Goal: Task Accomplishment & Management: Manage account settings

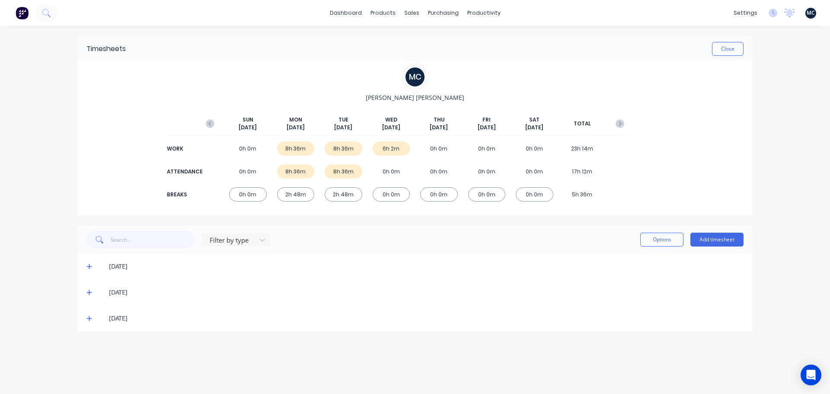
click at [88, 319] on icon at bounding box center [89, 318] width 6 height 6
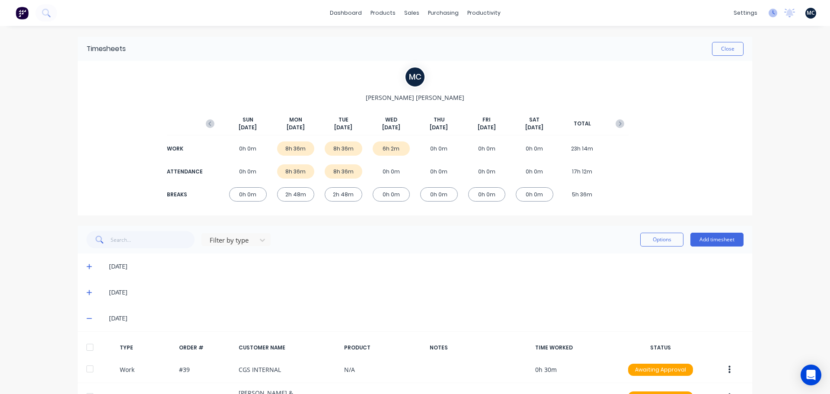
click at [769, 13] on icon at bounding box center [773, 13] width 9 height 9
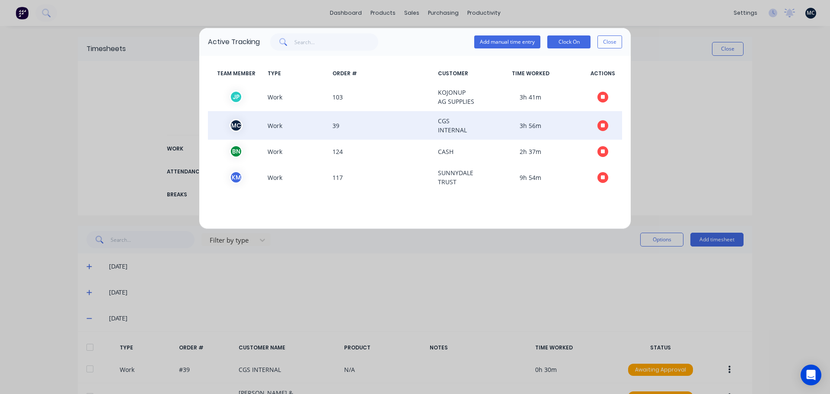
click at [605, 124] on button "button" at bounding box center [602, 125] width 11 height 11
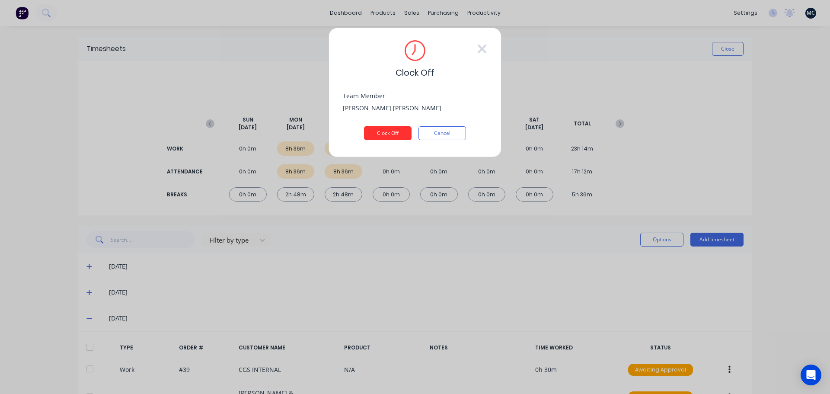
click at [380, 133] on button "Clock Off" at bounding box center [388, 133] width 48 height 14
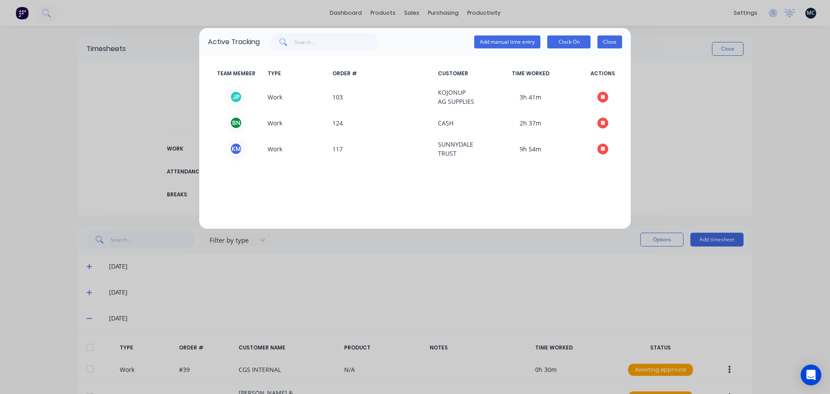
click at [611, 43] on button "Close" at bounding box center [609, 41] width 25 height 13
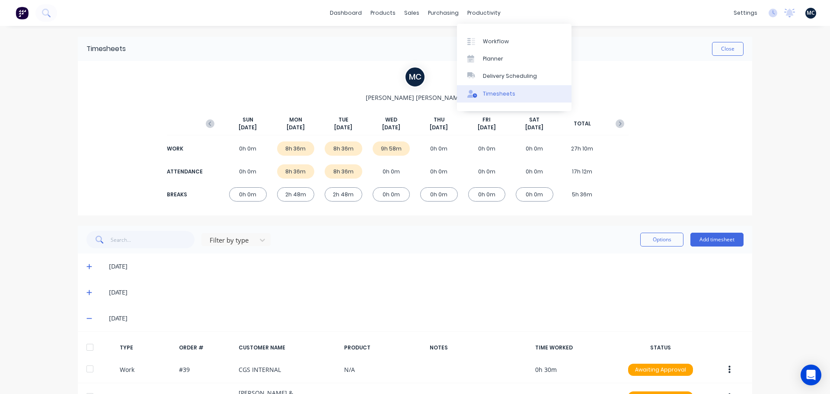
click at [485, 92] on div "Timesheets" at bounding box center [499, 94] width 32 height 8
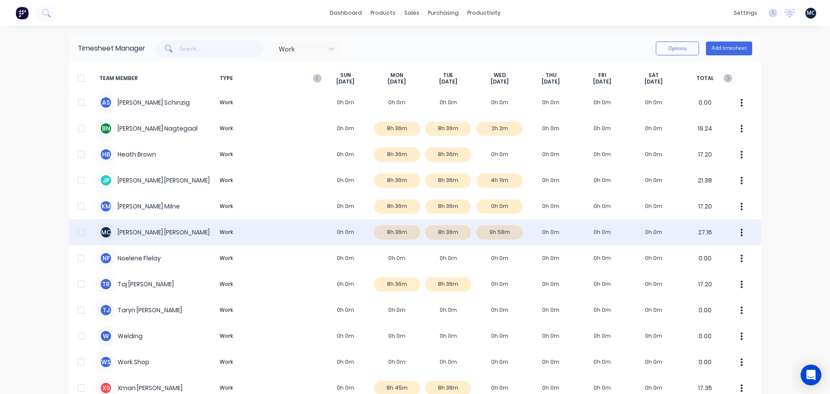
click at [438, 234] on div "M C [PERSON_NAME] Work 0h 0m 8h 36m 8h 36m 9h 58m 0h 0m 0h 0m 0h 0m 27.16" at bounding box center [415, 232] width 692 height 26
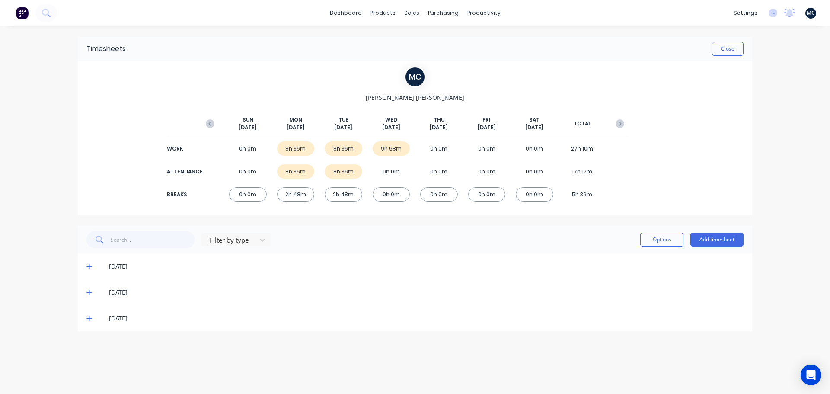
click at [91, 321] on icon at bounding box center [89, 318] width 6 height 6
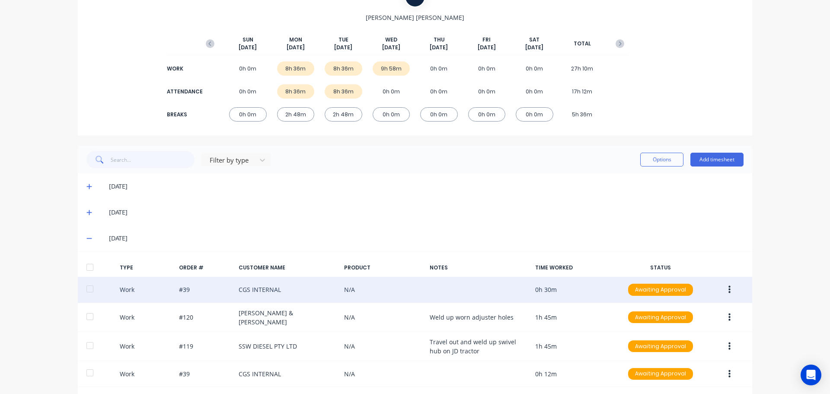
scroll to position [167, 0]
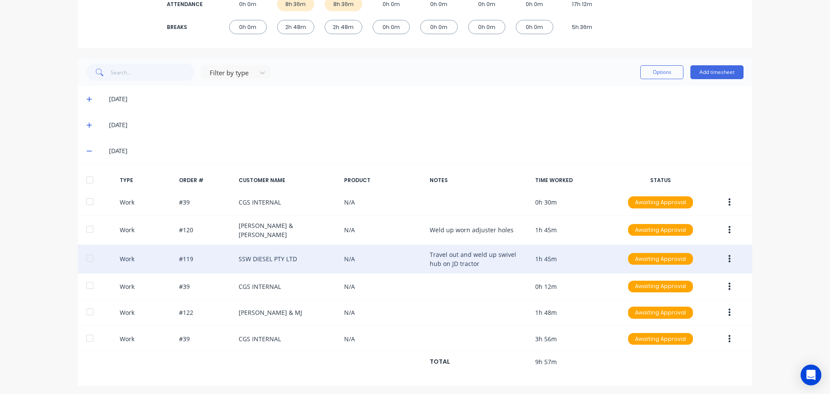
click at [728, 257] on icon "button" at bounding box center [729, 259] width 2 height 10
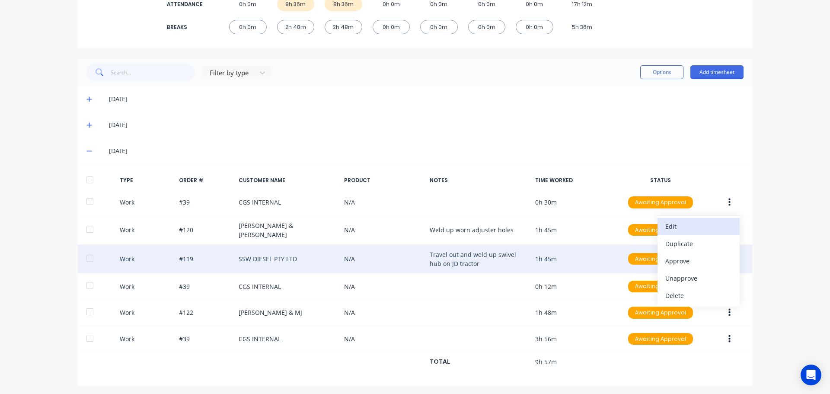
click at [700, 224] on div "Edit" at bounding box center [698, 226] width 67 height 13
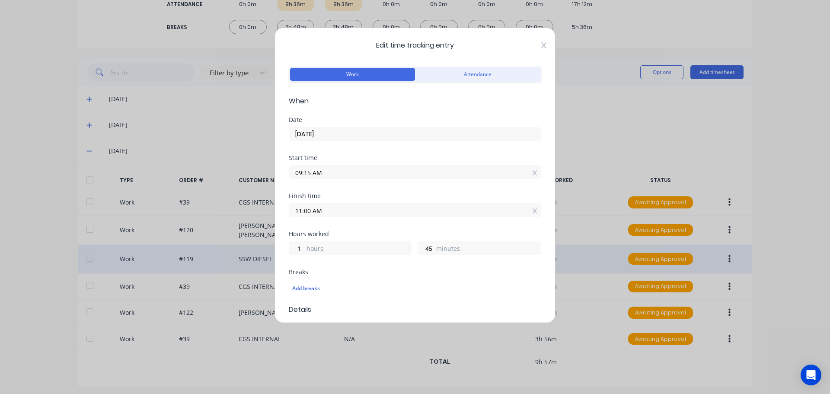
click at [541, 45] on icon at bounding box center [543, 45] width 5 height 7
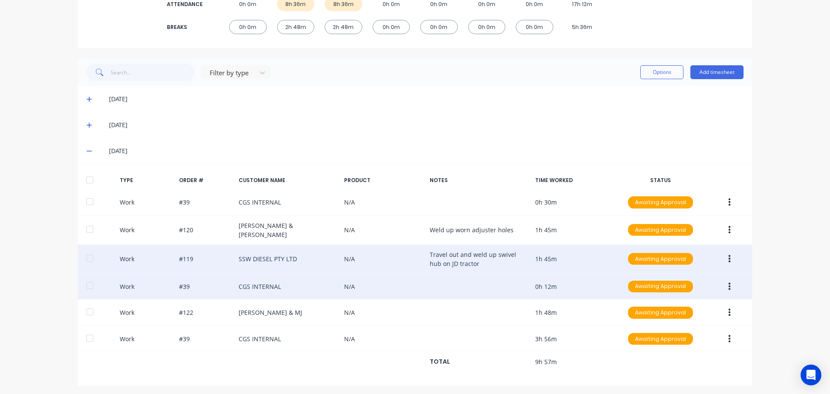
click at [728, 284] on icon "button" at bounding box center [729, 286] width 2 height 8
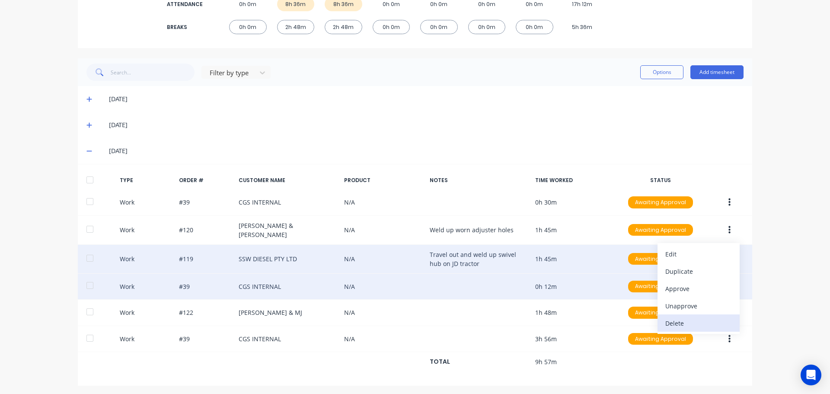
click at [694, 324] on div "Delete" at bounding box center [698, 323] width 67 height 13
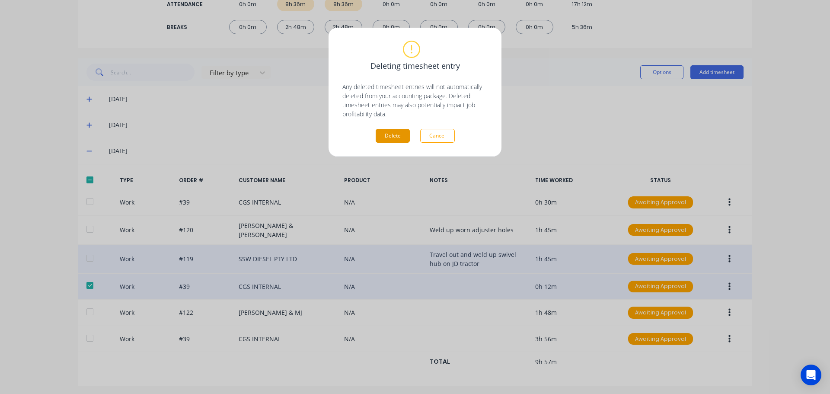
click at [385, 135] on button "Delete" at bounding box center [393, 136] width 34 height 14
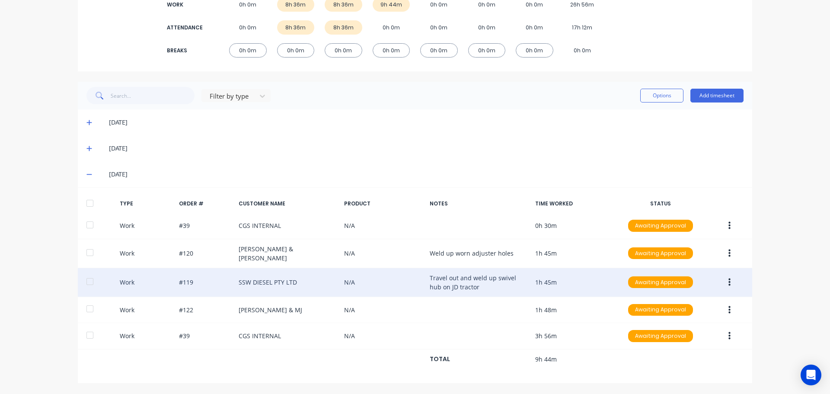
scroll to position [141, 0]
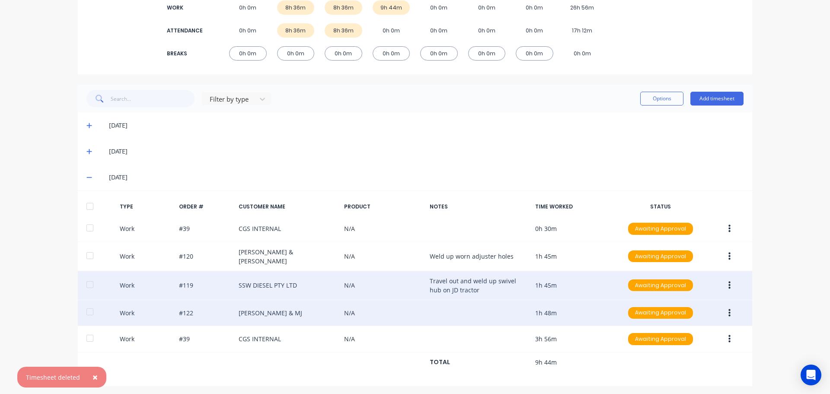
click at [728, 310] on icon "button" at bounding box center [729, 313] width 2 height 8
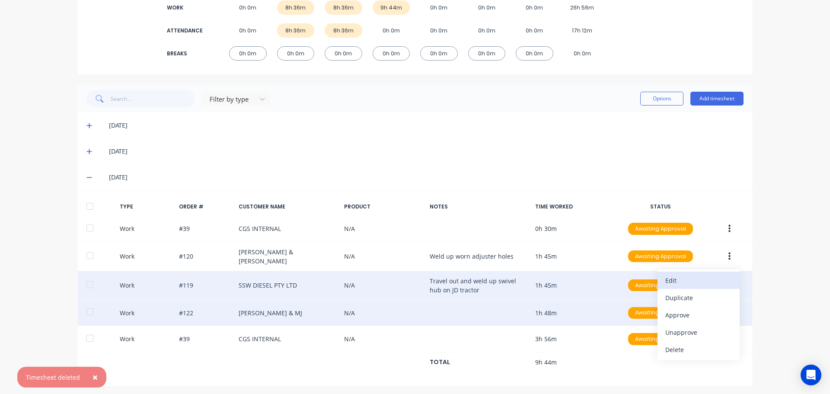
click at [713, 281] on div "Edit" at bounding box center [698, 280] width 67 height 13
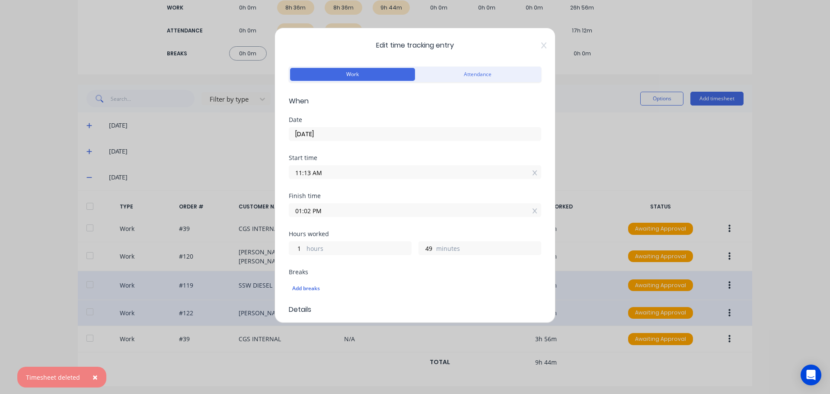
click at [367, 168] on input "11:13 AM" at bounding box center [415, 172] width 252 height 13
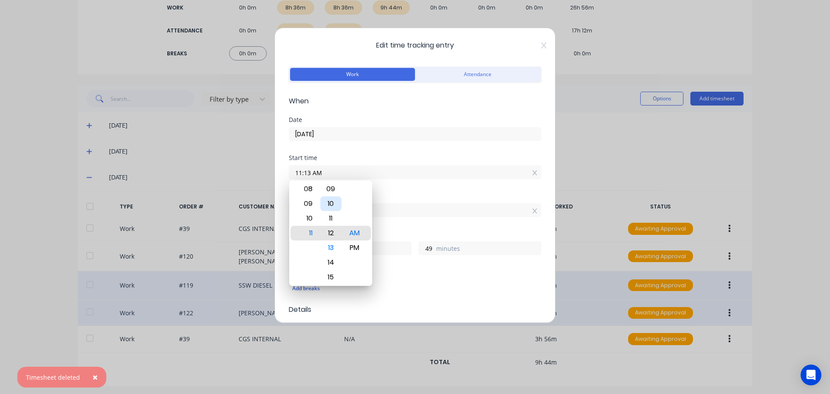
type input "11:12 AM"
type input "50"
type input "11:11 AM"
type input "51"
type input "11:10 AM"
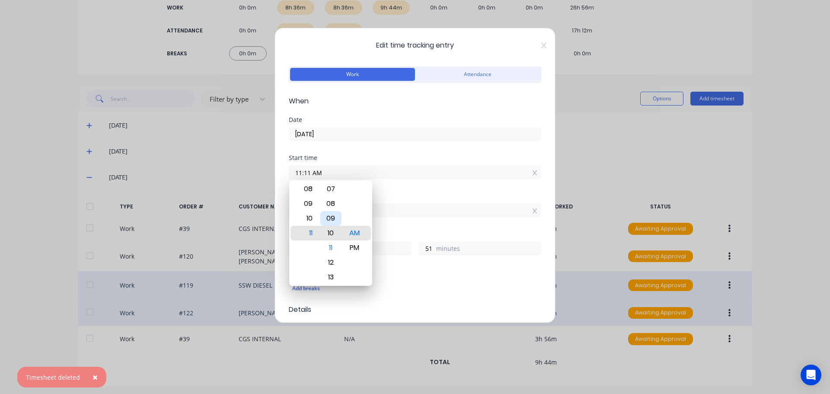
type input "52"
type input "11:09 AM"
type input "53"
type input "11:08 AM"
type input "54"
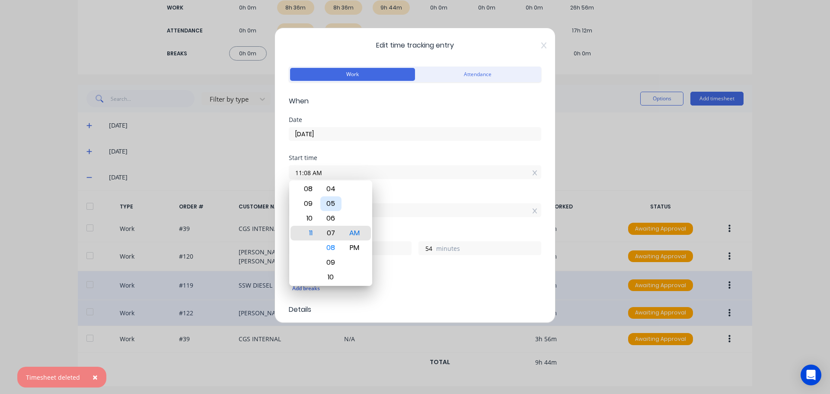
type input "11:07 AM"
type input "55"
type input "11:06 AM"
type input "56"
type input "11:04 AM"
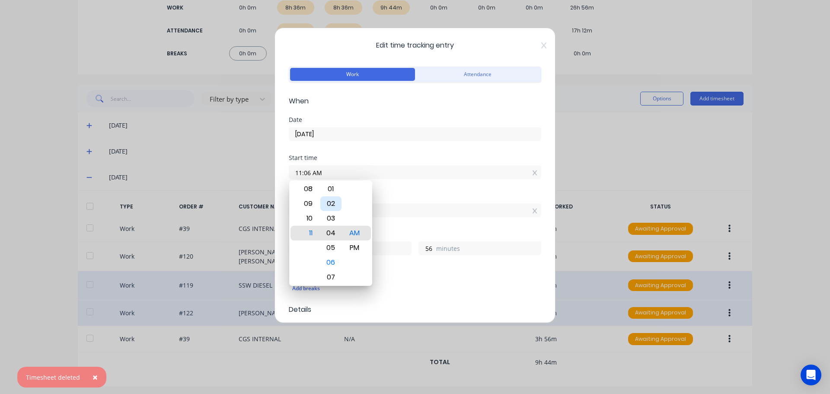
type input "58"
type input "11:03 AM"
type input "59"
click at [331, 188] on div "00" at bounding box center [330, 189] width 21 height 15
type input "11:00 AM"
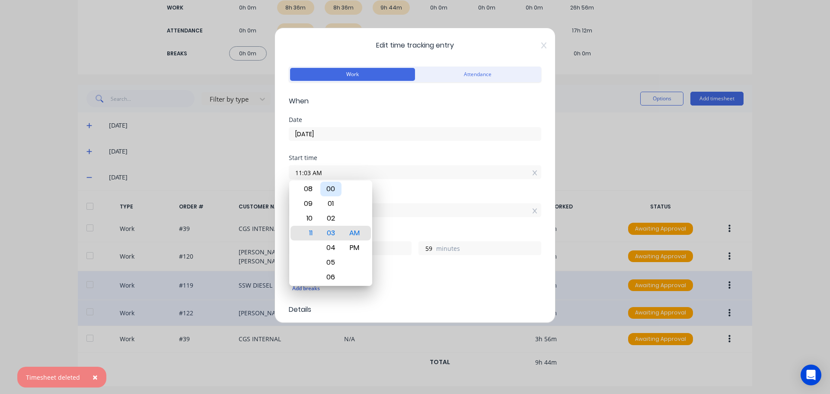
type input "2"
click at [444, 190] on div "Start time 11:00 AM" at bounding box center [415, 174] width 252 height 38
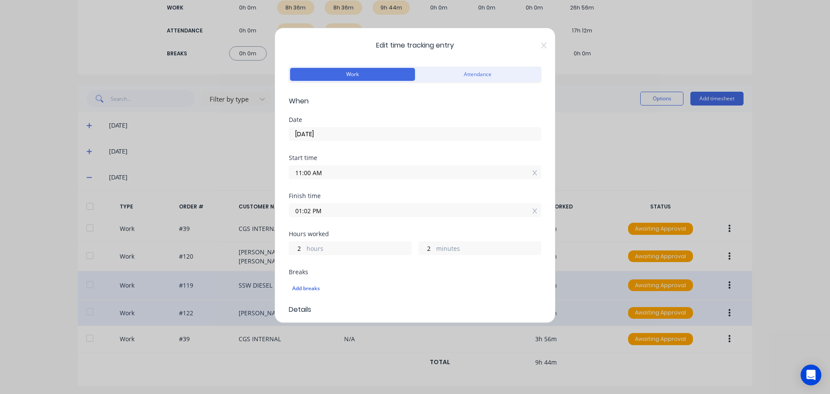
click at [409, 212] on input "01:02 PM" at bounding box center [415, 210] width 252 height 13
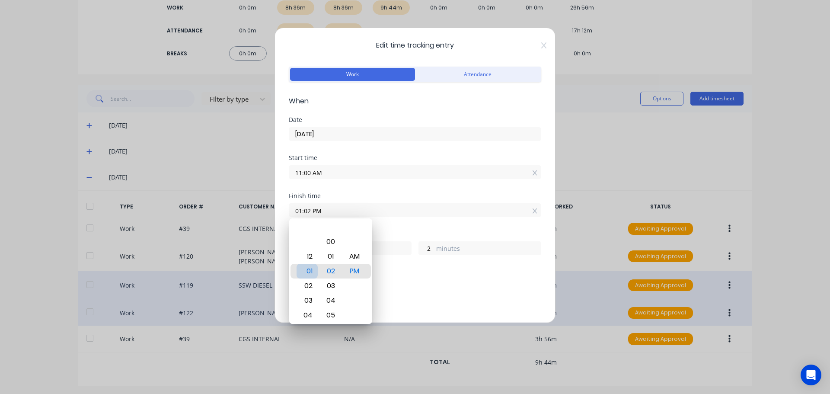
click at [310, 270] on div "01" at bounding box center [307, 271] width 21 height 15
type input "01:00 PM"
type input "0"
click at [332, 269] on div "00" at bounding box center [330, 271] width 21 height 15
click at [402, 223] on div "Finish time 01:00 PM" at bounding box center [415, 212] width 252 height 38
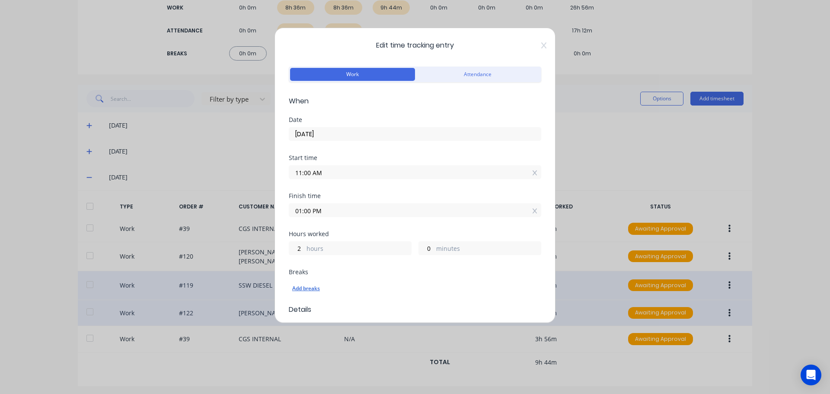
click at [303, 288] on div "Add breaks" at bounding box center [415, 288] width 246 height 11
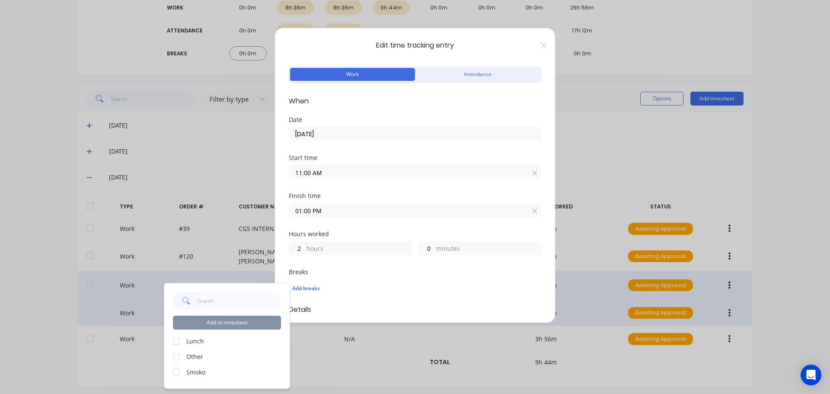
click at [178, 357] on div at bounding box center [176, 356] width 17 height 17
click at [177, 342] on div at bounding box center [176, 340] width 17 height 17
click at [176, 358] on div at bounding box center [176, 356] width 17 height 17
click at [230, 323] on button "Add to timesheet" at bounding box center [227, 323] width 108 height 14
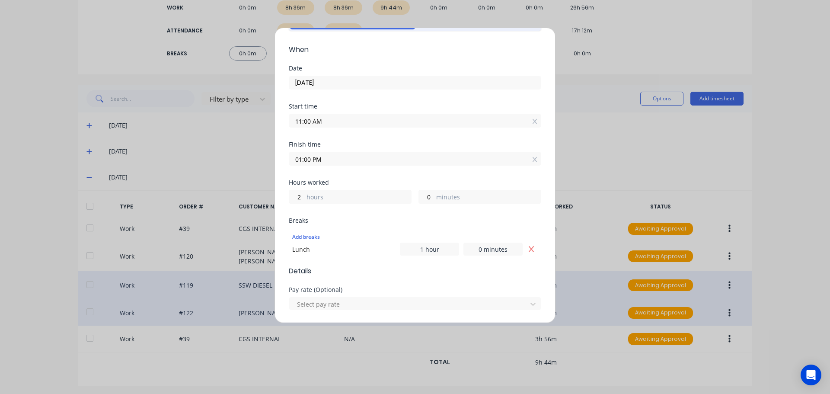
scroll to position [130, 0]
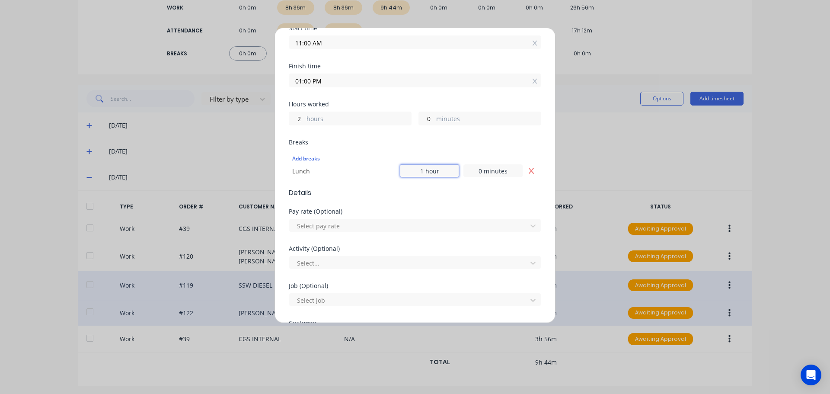
click at [421, 170] on input "1 hour" at bounding box center [429, 170] width 59 height 13
type input "0 hours"
click at [479, 170] on input "0 minutes" at bounding box center [492, 170] width 59 height 13
type input "30 minutes"
click at [399, 195] on span "Details" at bounding box center [415, 193] width 252 height 10
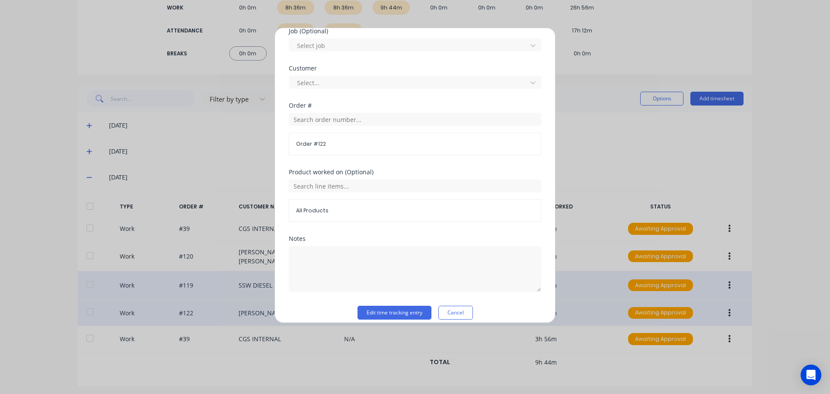
scroll to position [393, 0]
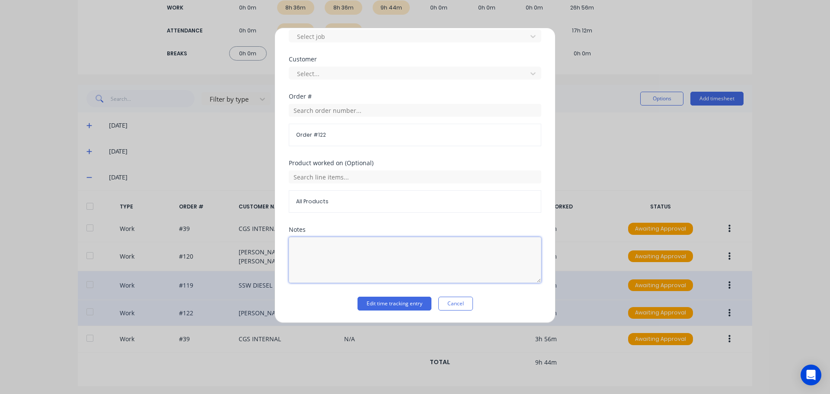
click at [385, 251] on textarea at bounding box center [415, 260] width 252 height 46
type textarea "Crane lift"
click at [387, 301] on button "Edit time tracking entry" at bounding box center [395, 304] width 74 height 14
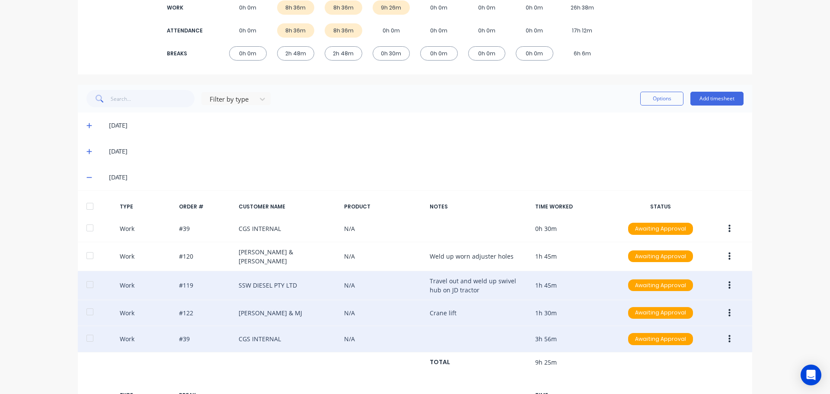
scroll to position [213, 0]
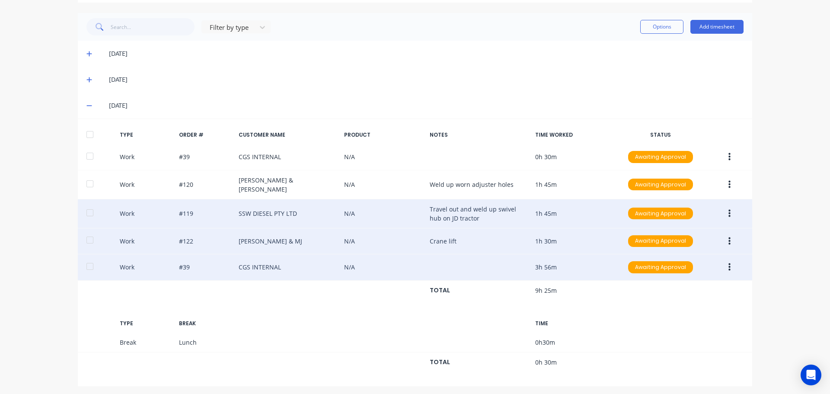
click at [728, 263] on icon "button" at bounding box center [729, 267] width 2 height 10
click at [718, 231] on div "Edit" at bounding box center [698, 234] width 67 height 13
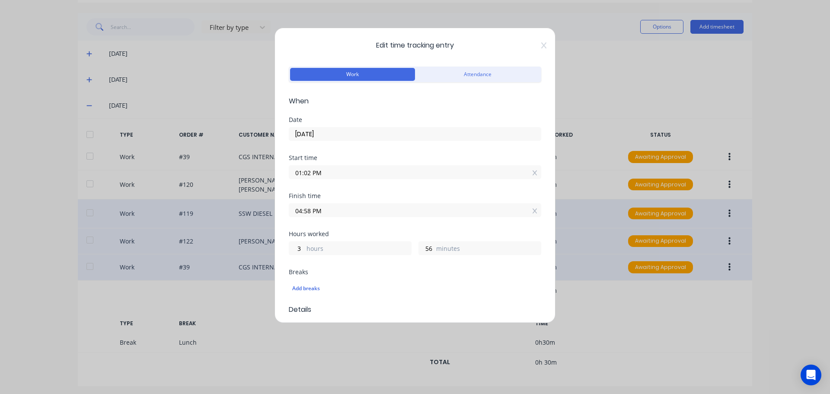
click at [325, 171] on input "01:02 PM" at bounding box center [415, 172] width 252 height 13
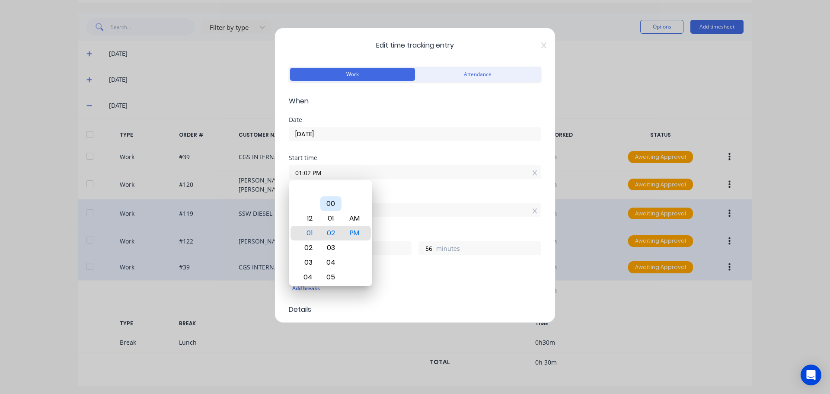
click at [326, 202] on div "00" at bounding box center [330, 203] width 21 height 15
type input "01:00 PM"
type input "58"
click at [406, 205] on input "04:58 PM" at bounding box center [415, 210] width 252 height 13
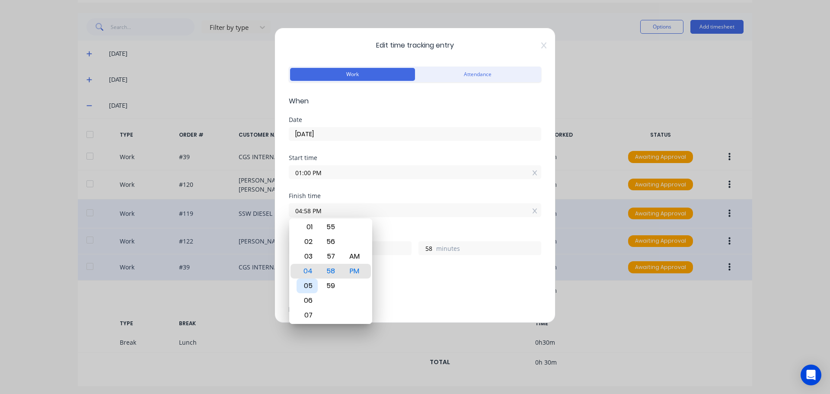
click at [306, 282] on div "05" at bounding box center [307, 285] width 21 height 15
type input "05:58 PM"
type input "4"
type input "05:18 PM"
type input "18"
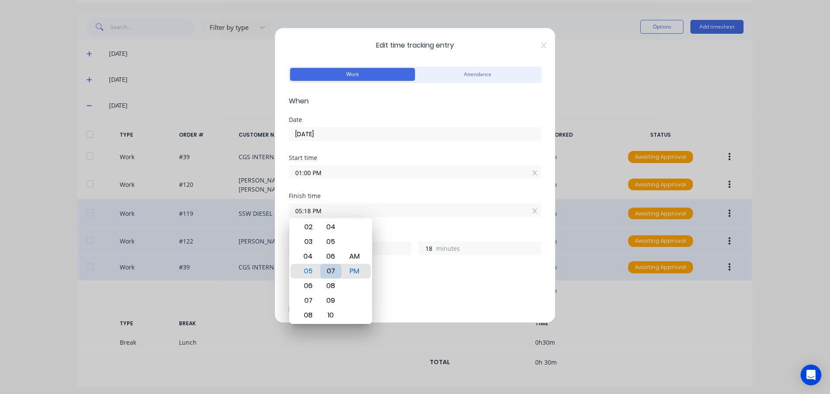
type input "05:07 PM"
type input "7"
type input "05:00 PM"
type input "0"
click at [332, 271] on div "00" at bounding box center [330, 271] width 21 height 15
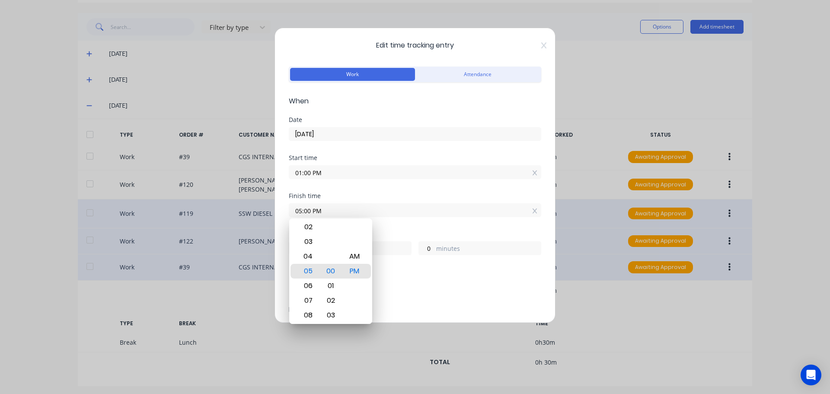
click at [416, 228] on div "Finish time 05:00 PM" at bounding box center [415, 212] width 252 height 38
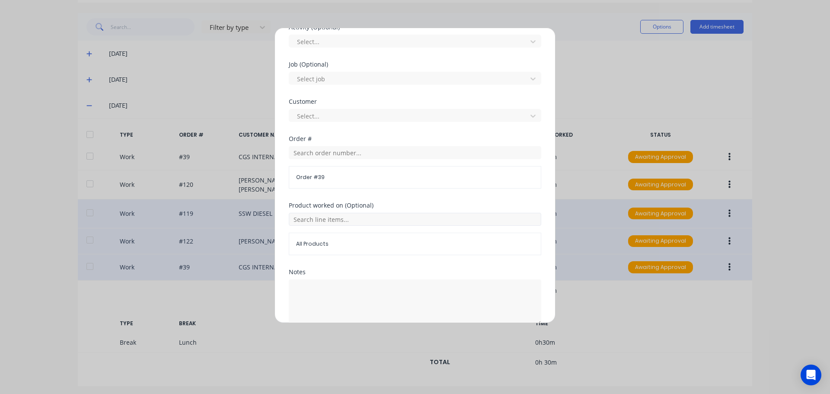
scroll to position [380, 0]
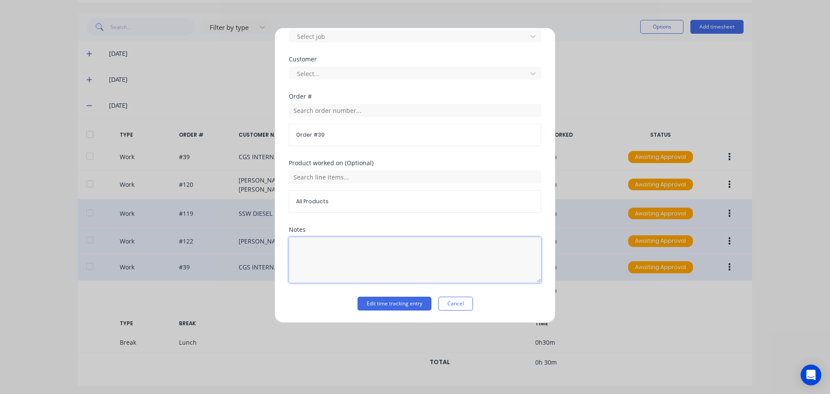
click at [382, 243] on textarea at bounding box center [415, 260] width 252 height 46
click at [327, 252] on textarea "stock take look at jobs" at bounding box center [415, 260] width 252 height 46
type textarea "stock take, look at jobs"
click at [393, 308] on button "Edit time tracking entry" at bounding box center [395, 304] width 74 height 14
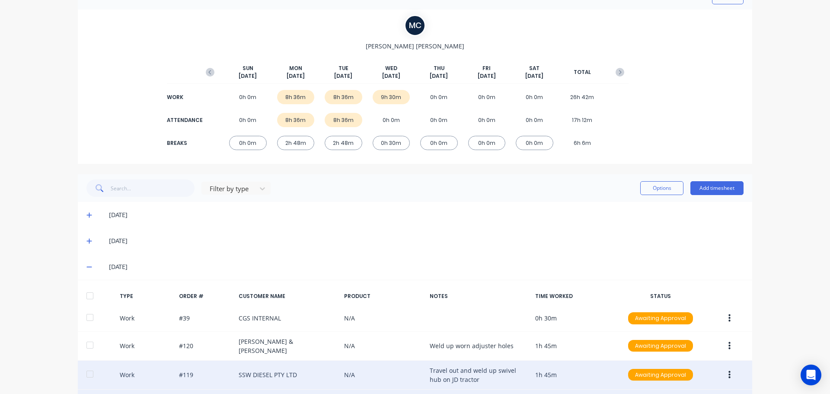
scroll to position [0, 0]
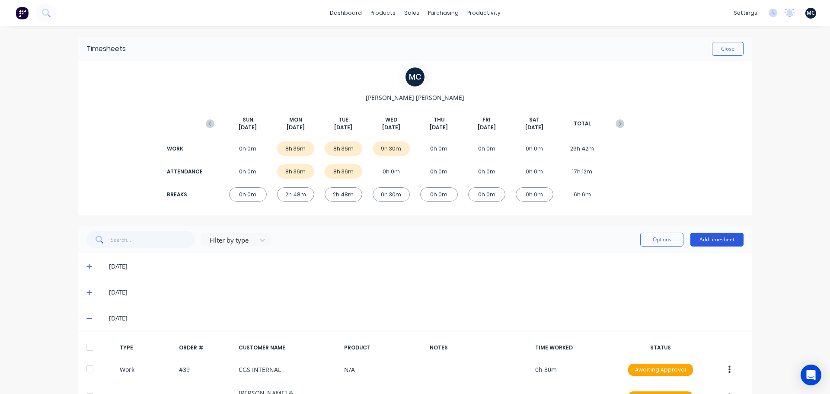
click at [719, 241] on button "Add timesheet" at bounding box center [716, 240] width 53 height 14
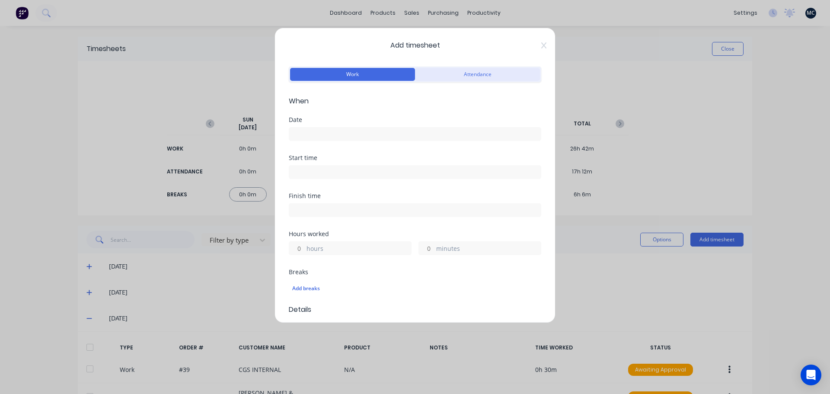
click at [489, 73] on button "Attendance" at bounding box center [477, 74] width 125 height 13
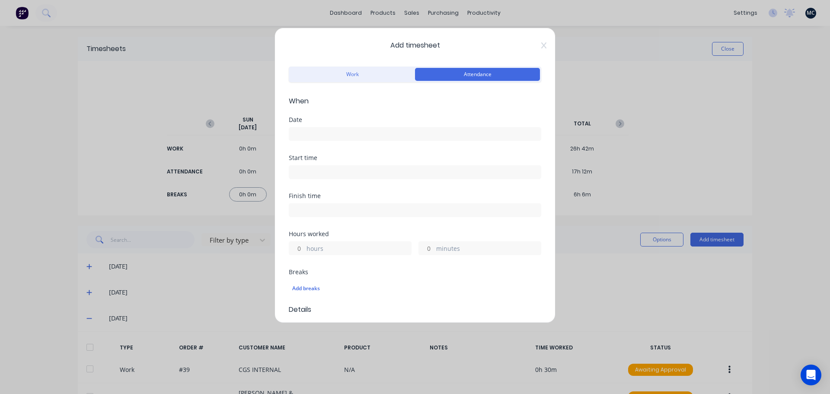
click at [382, 134] on input at bounding box center [415, 134] width 252 height 13
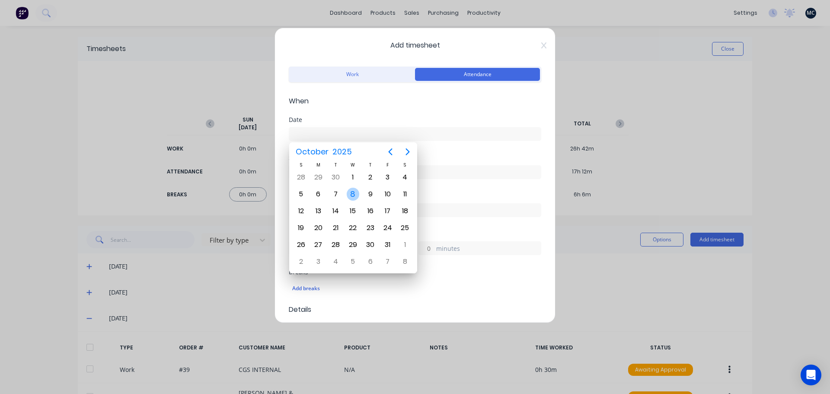
click at [354, 193] on div "8" at bounding box center [353, 194] width 13 height 13
type input "[DATE]"
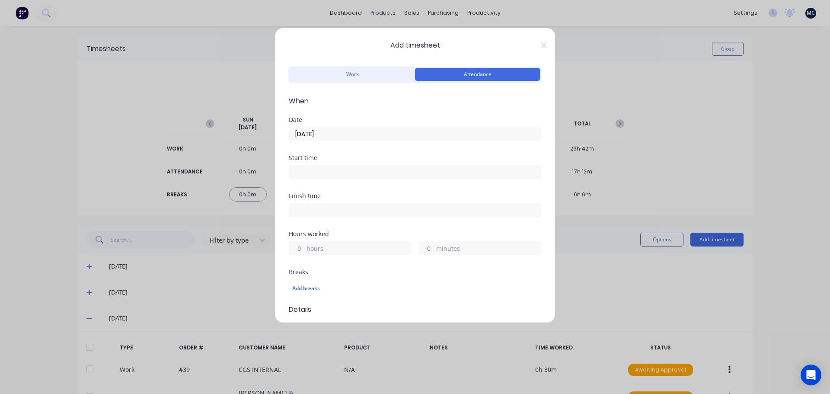
click at [348, 169] on input at bounding box center [415, 172] width 252 height 13
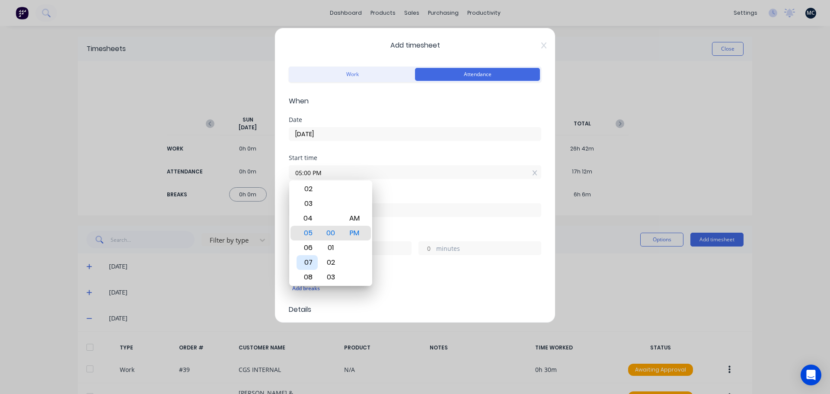
click at [309, 258] on div "07" at bounding box center [307, 262] width 21 height 15
click at [356, 217] on div "AM" at bounding box center [354, 218] width 21 height 15
type input "07:00 AM"
click at [399, 187] on div "Start time 07:00 AM" at bounding box center [415, 174] width 252 height 38
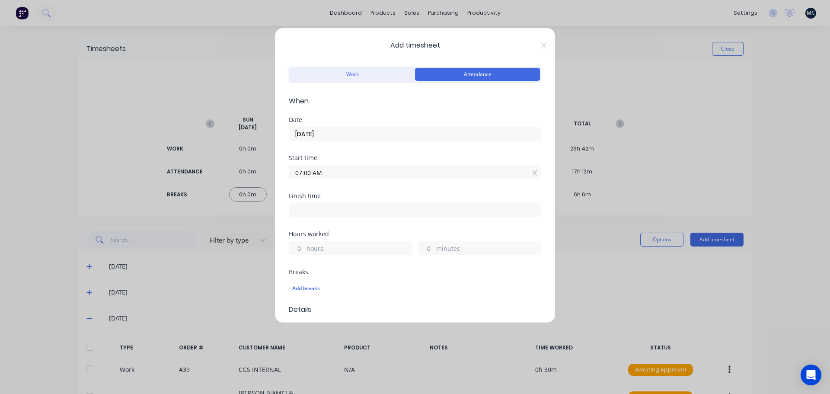
click at [321, 213] on input at bounding box center [415, 210] width 252 height 13
type input "05:00 PM"
type input "10"
type input "0"
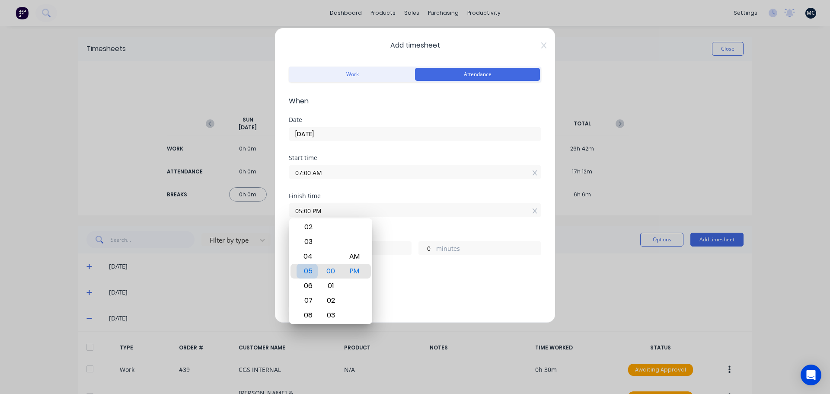
click at [311, 270] on div "05" at bounding box center [307, 271] width 21 height 15
click at [361, 272] on div "PM" at bounding box center [354, 271] width 21 height 15
click at [405, 231] on div "Hours worked" at bounding box center [415, 234] width 252 height 6
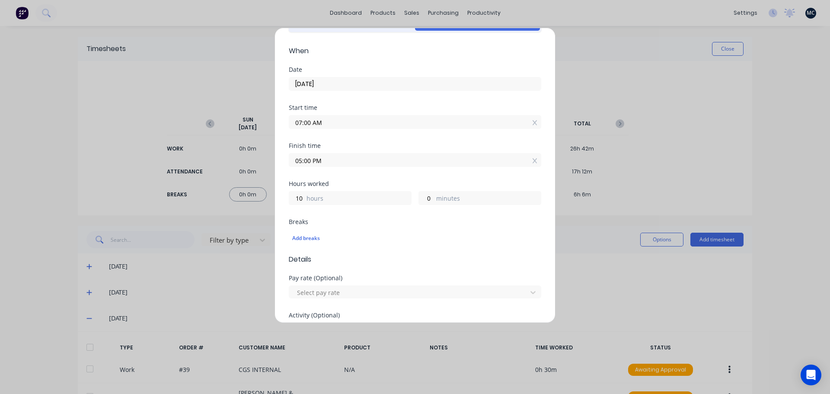
scroll to position [130, 0]
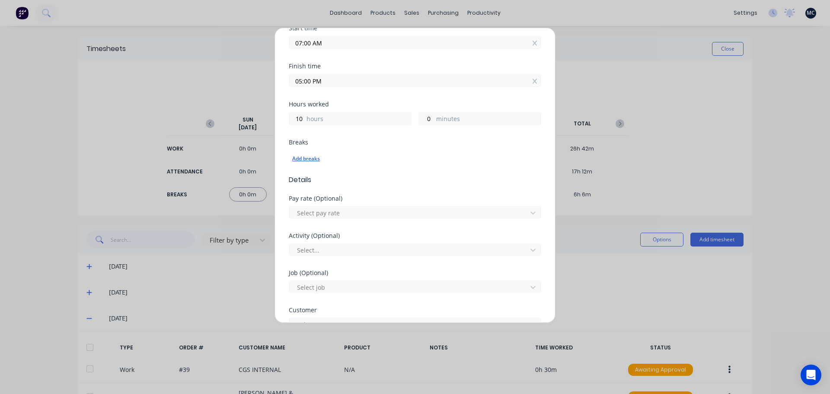
click at [316, 161] on div "Add breaks" at bounding box center [415, 158] width 246 height 11
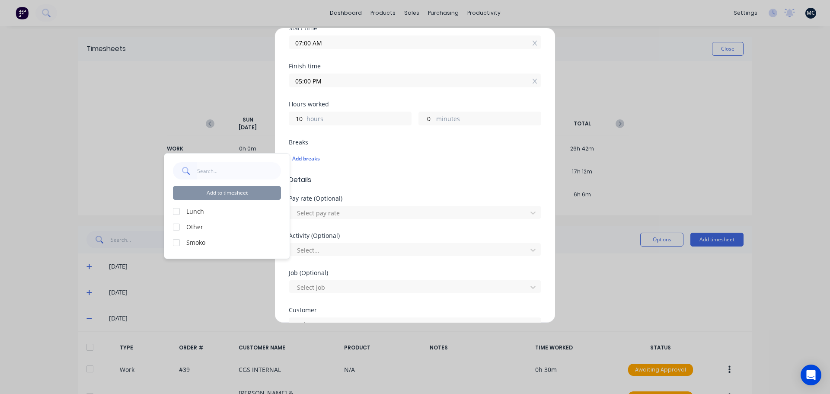
click at [174, 210] on div at bounding box center [176, 211] width 17 height 17
click at [263, 192] on button "Add to timesheet" at bounding box center [227, 193] width 108 height 14
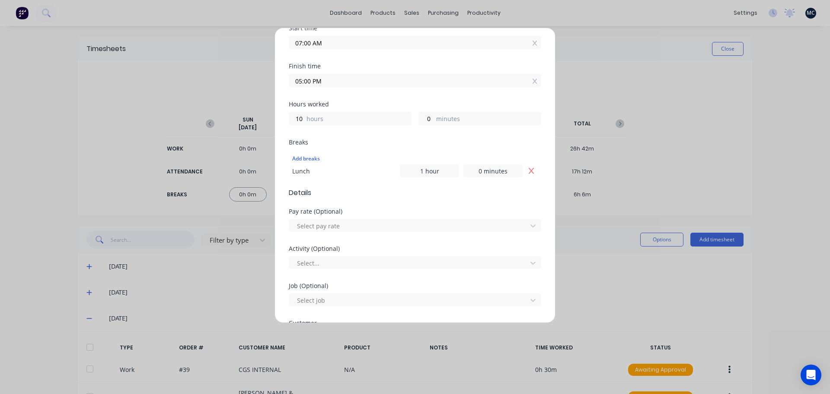
scroll to position [0, 0]
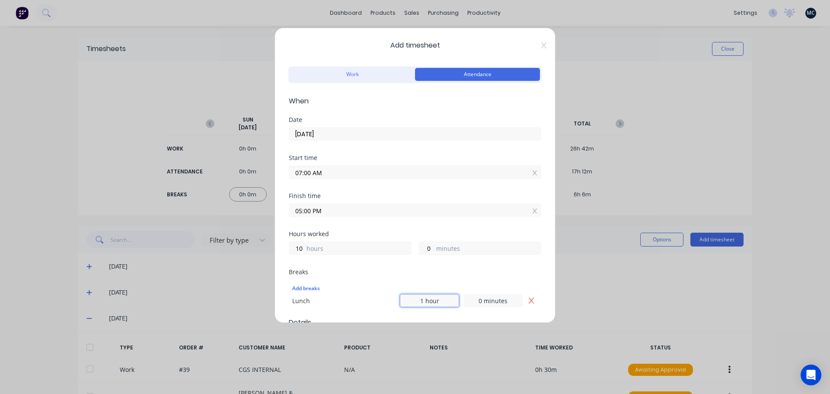
click at [419, 300] on input "1 hour" at bounding box center [429, 300] width 59 height 13
type input "0 hours"
click at [478, 303] on input "0 minutes" at bounding box center [492, 300] width 59 height 13
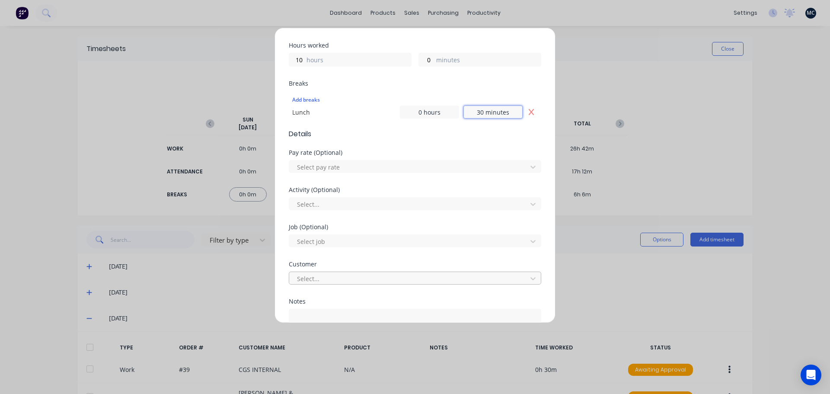
scroll to position [260, 0]
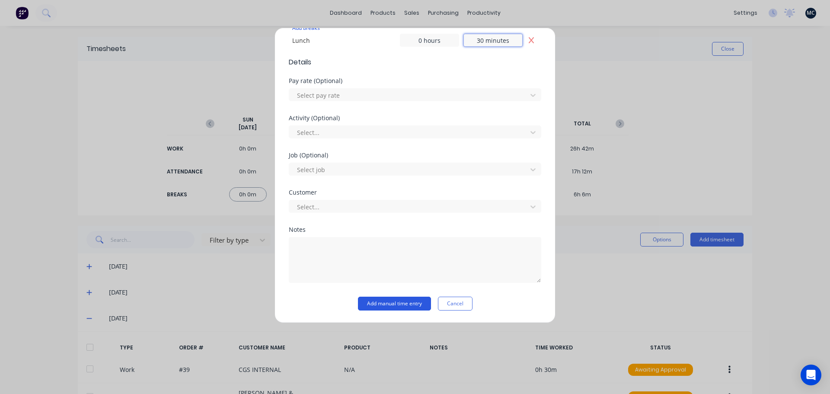
type input "30 minutes"
click at [388, 306] on button "Add manual time entry" at bounding box center [394, 304] width 73 height 14
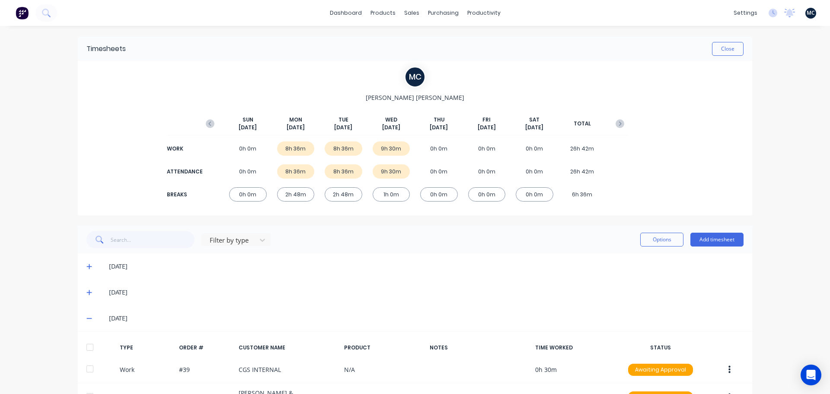
click at [425, 280] on div "[DATE]" at bounding box center [415, 292] width 674 height 26
click at [726, 47] on button "Close" at bounding box center [728, 49] width 32 height 14
